Goal: Information Seeking & Learning: Learn about a topic

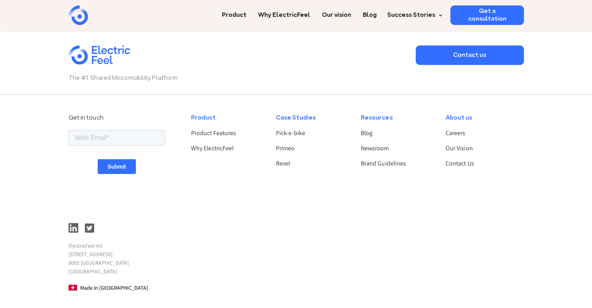
scroll to position [2047, 0]
click at [246, 12] on link "Product" at bounding box center [234, 12] width 25 height 14
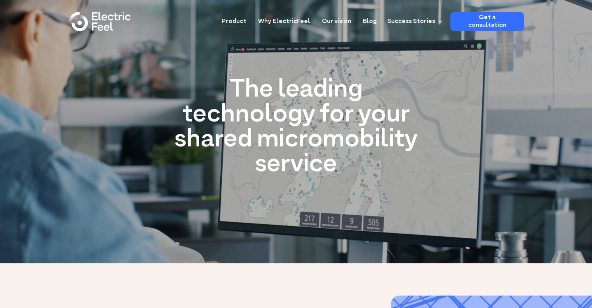
click at [302, 22] on link "Why ElectricFeel" at bounding box center [284, 19] width 52 height 14
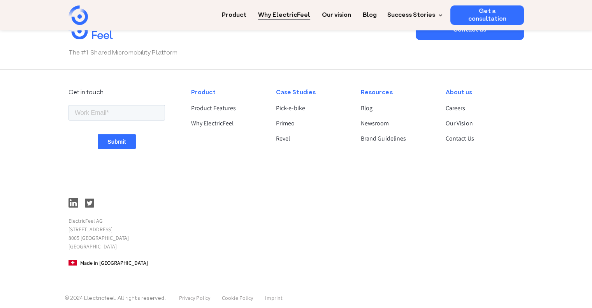
scroll to position [1382, 0]
click at [284, 135] on link "Revel" at bounding box center [312, 137] width 72 height 9
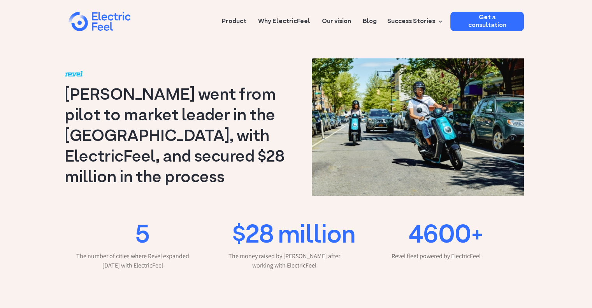
click at [120, 15] on div "home" at bounding box center [112, 22] width 47 height 23
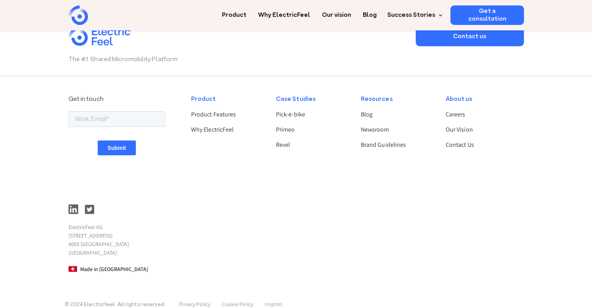
scroll to position [2083, 0]
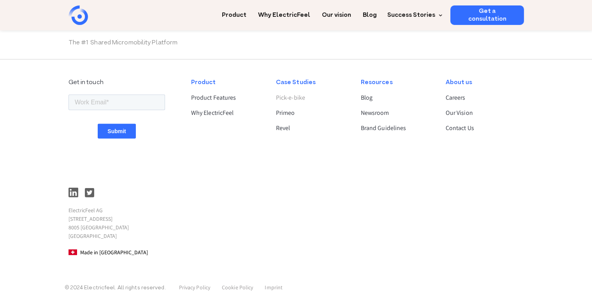
click at [299, 99] on link "Pick-e-bike" at bounding box center [312, 97] width 72 height 9
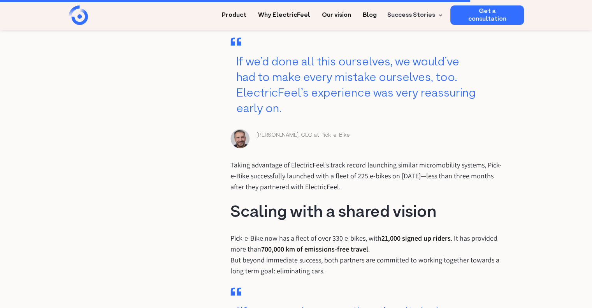
scroll to position [1100, 0]
